Goal: Information Seeking & Learning: Compare options

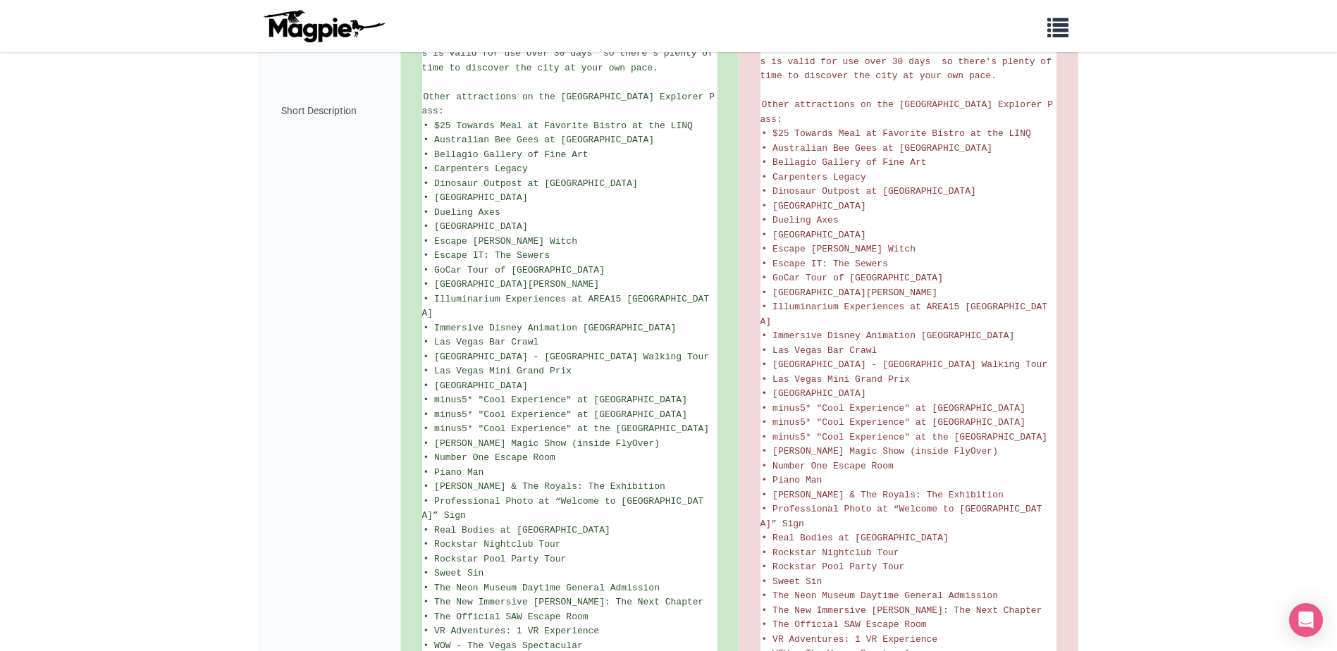
scroll to position [875, 0]
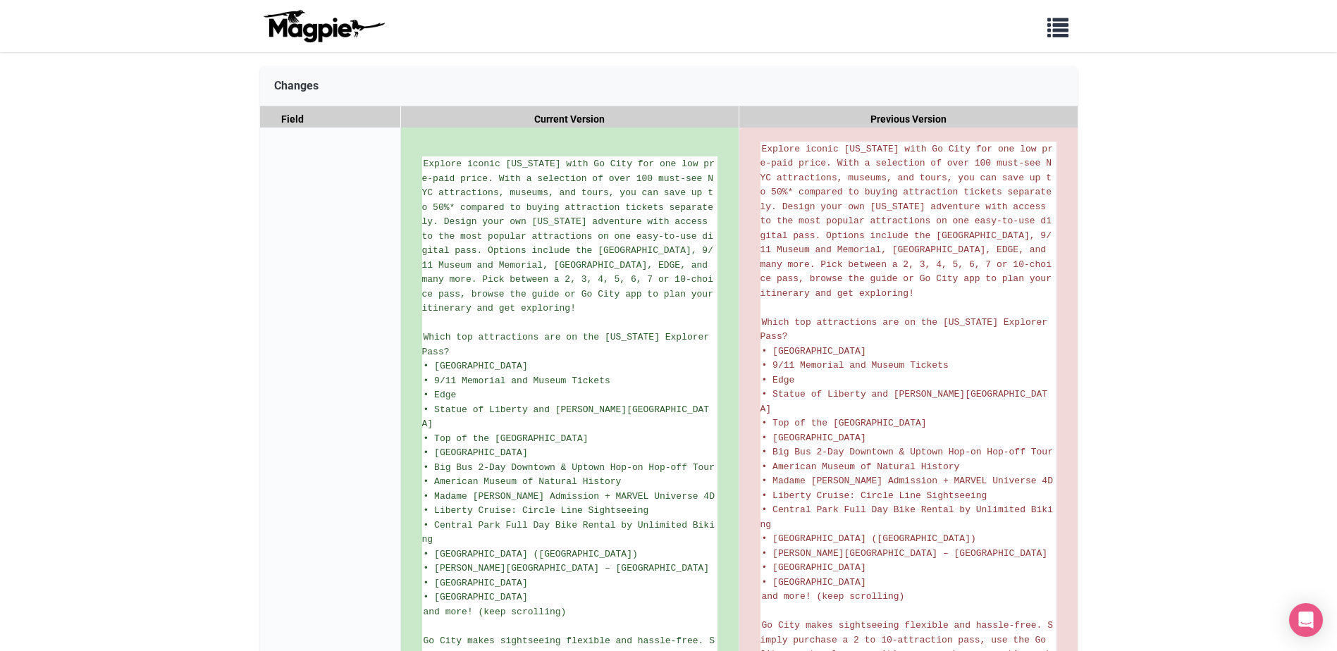
scroll to position [282, 0]
